Goal: Transaction & Acquisition: Purchase product/service

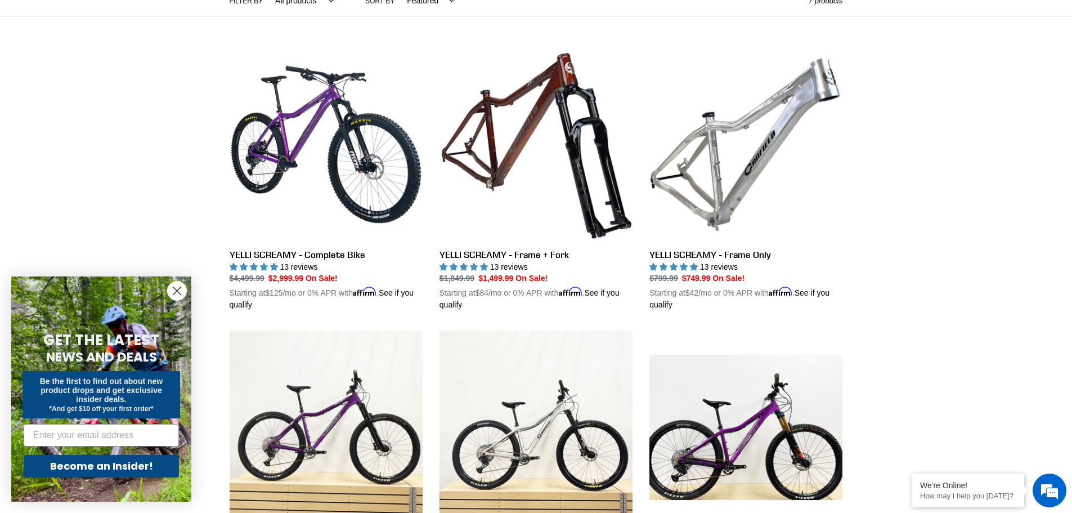
click at [183, 296] on circle "Close dialog" at bounding box center [177, 290] width 19 height 19
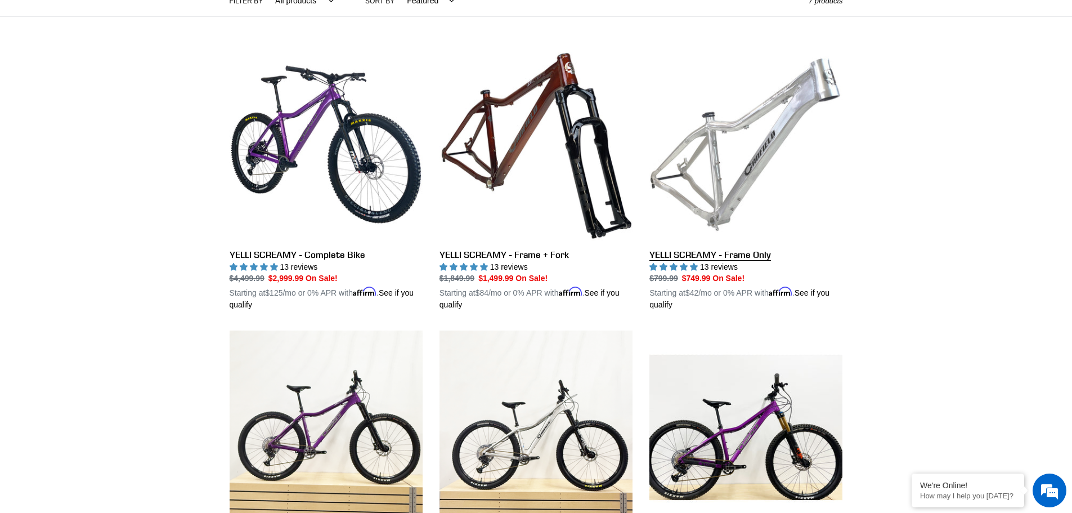
click at [794, 151] on link "YELLI SCREAMY - Frame Only" at bounding box center [746, 179] width 193 height 263
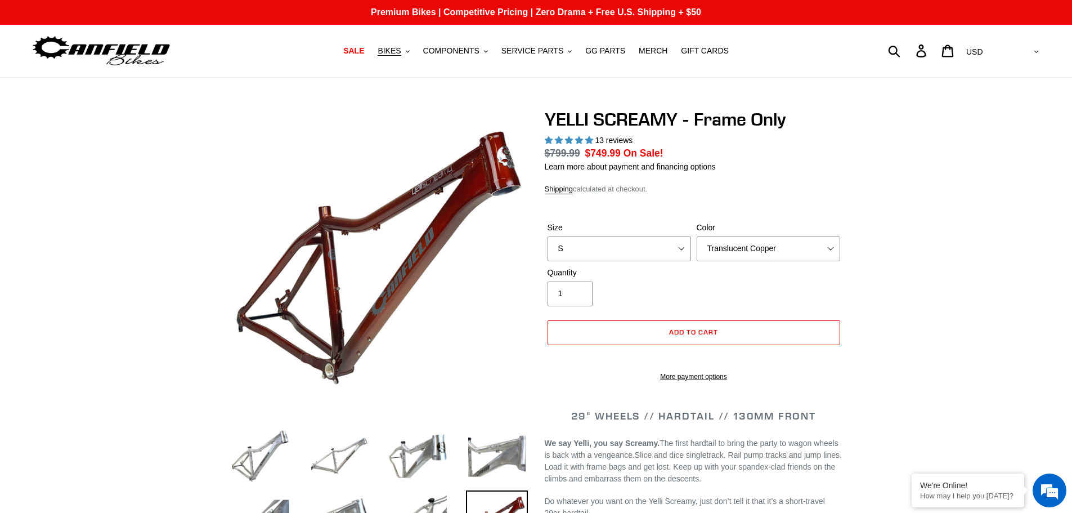
click at [842, 248] on div "Color Translucent Copper Purple Haze Raw" at bounding box center [768, 241] width 149 height 39
select select "highest-rating"
click at [837, 245] on select "Translucent Copper Purple Haze Raw" at bounding box center [769, 248] width 144 height 25
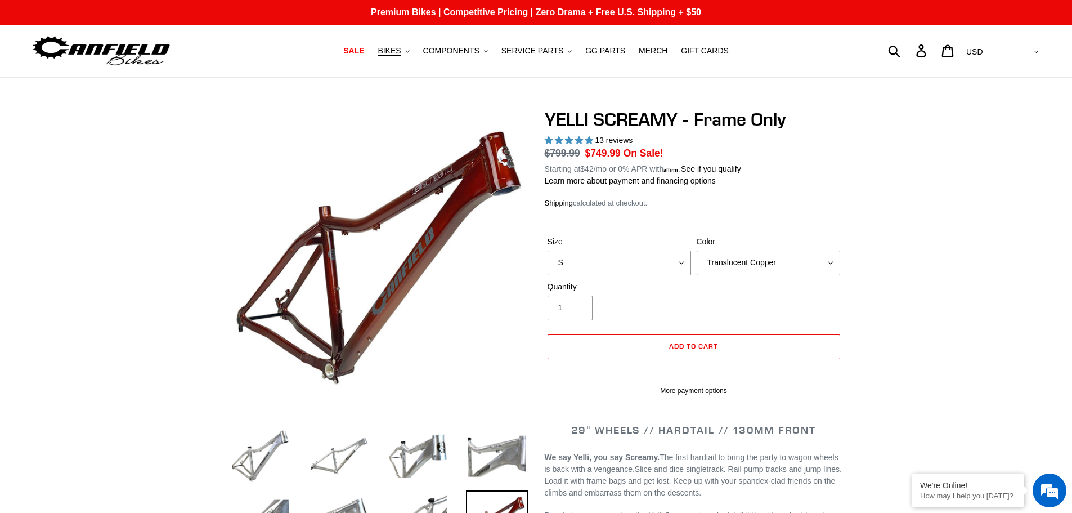
click at [697, 250] on select "Translucent Copper Purple Haze Raw" at bounding box center [769, 262] width 144 height 25
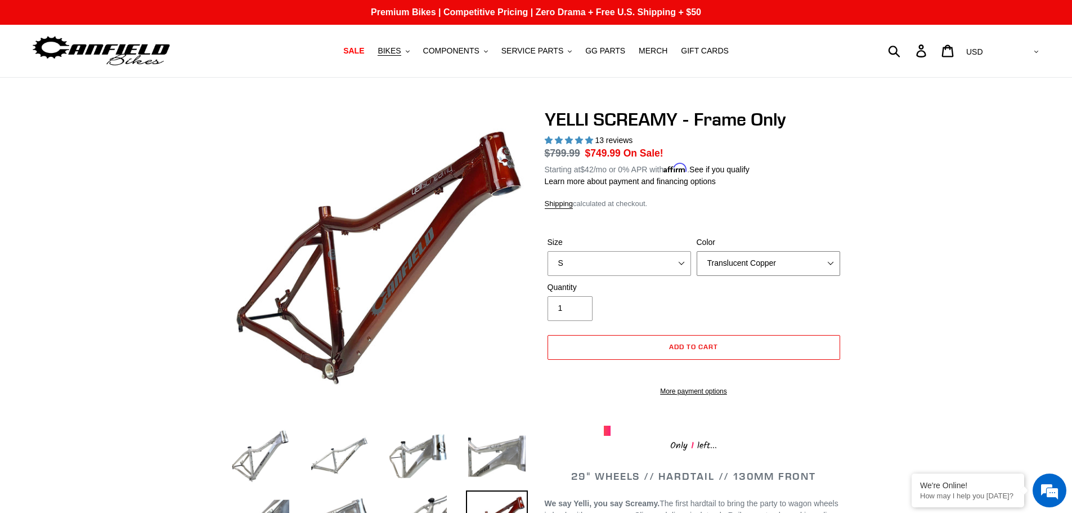
click at [821, 258] on select "Translucent Copper Purple Haze Raw" at bounding box center [769, 263] width 144 height 25
click at [697, 251] on select "Translucent Copper Purple Haze Raw" at bounding box center [769, 263] width 144 height 25
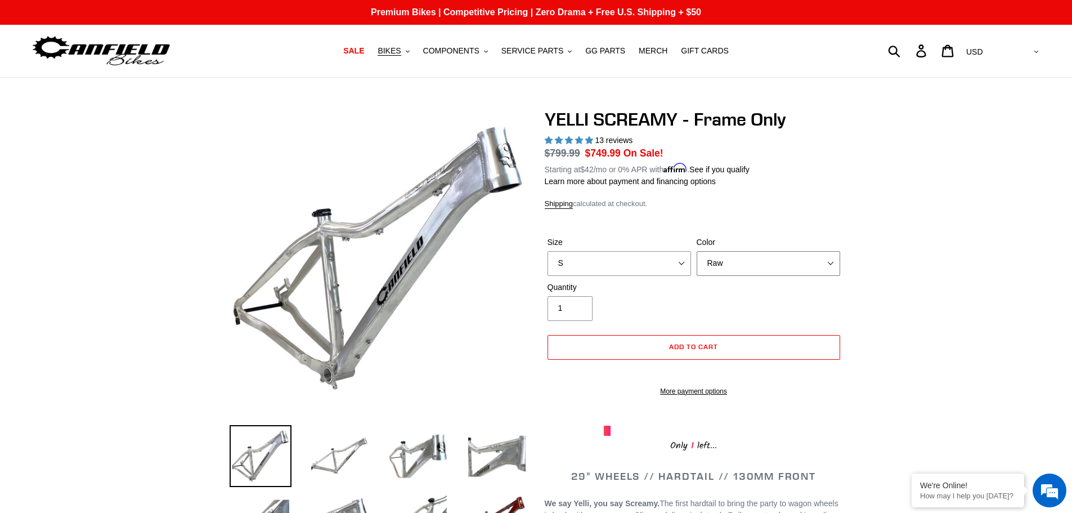
click at [832, 259] on select "Translucent Copper Purple Haze Raw" at bounding box center [769, 263] width 144 height 25
select select "Purple Haze"
click at [697, 251] on select "Translucent Copper Purple Haze Raw" at bounding box center [769, 263] width 144 height 25
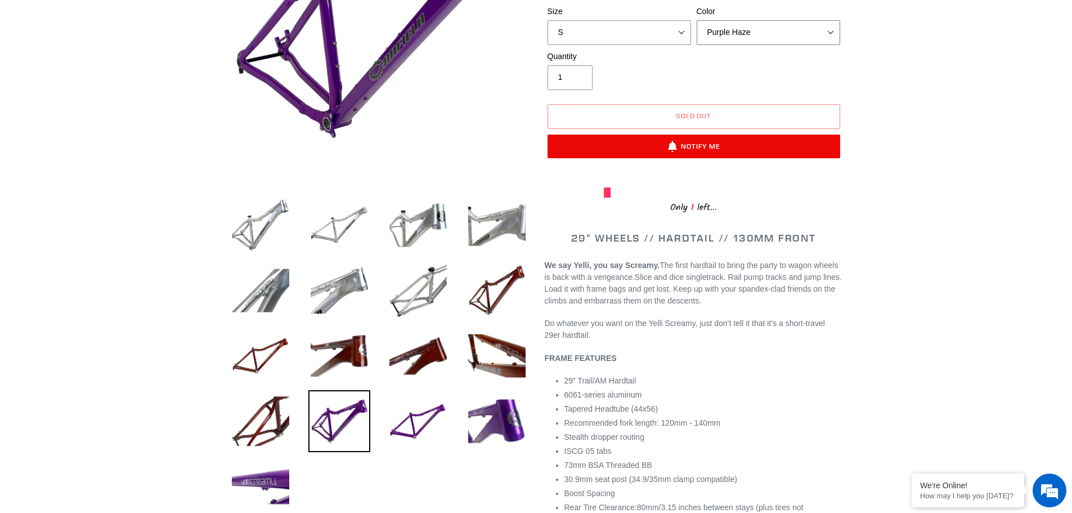
scroll to position [169, 0]
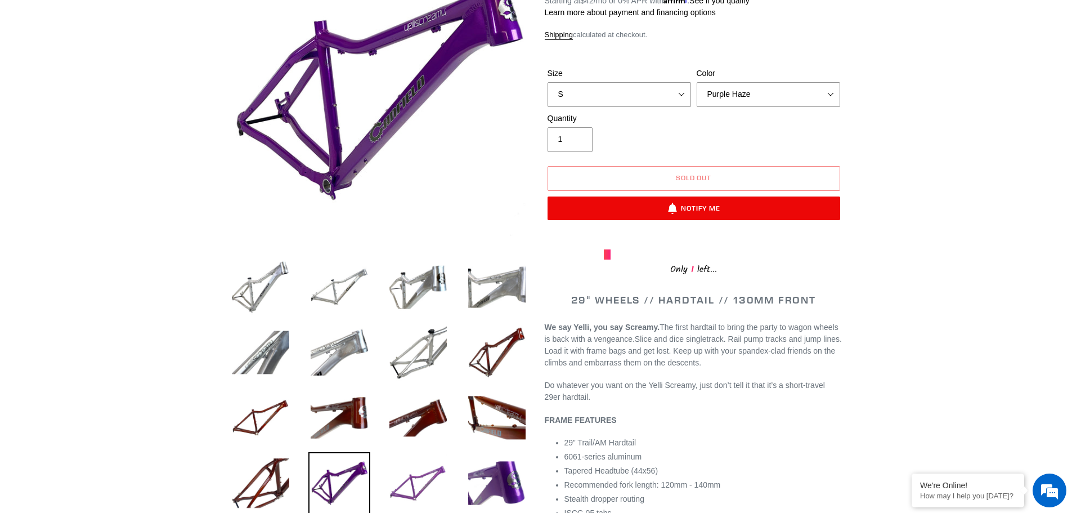
click at [411, 471] on img at bounding box center [418, 483] width 62 height 62
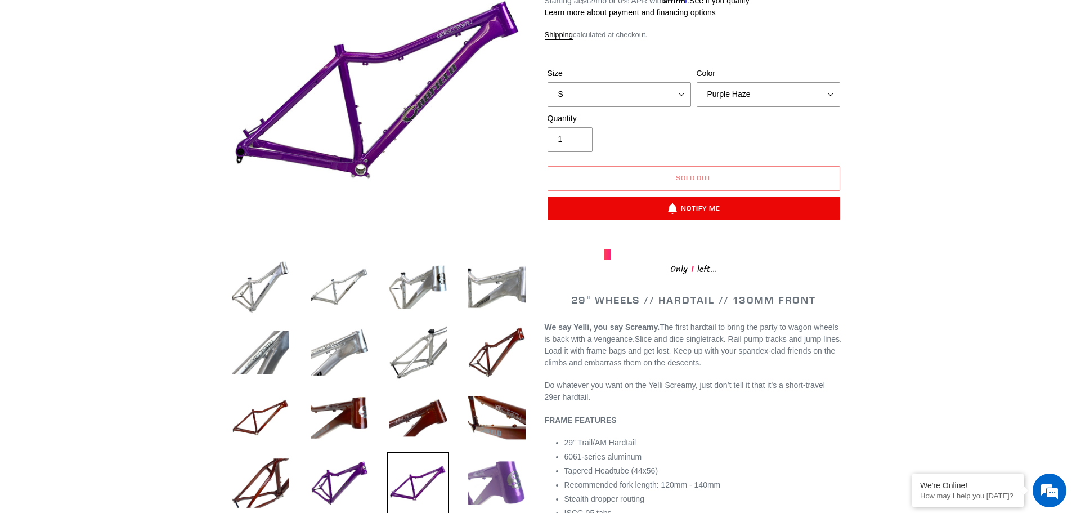
click at [523, 463] on img at bounding box center [497, 483] width 62 height 62
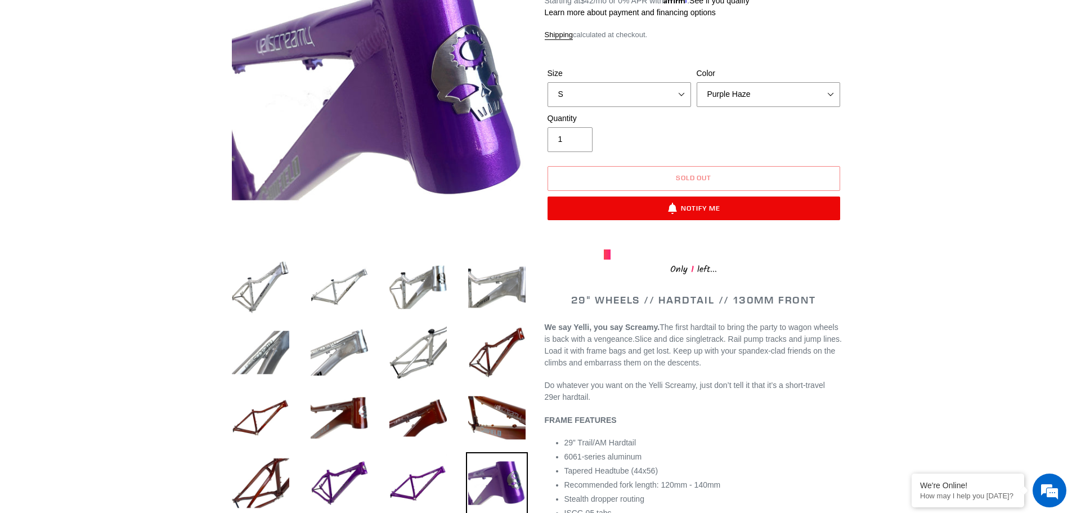
click at [453, 483] on li at bounding box center [488, 485] width 79 height 65
click at [423, 480] on img at bounding box center [418, 483] width 62 height 62
